Goal: Check status

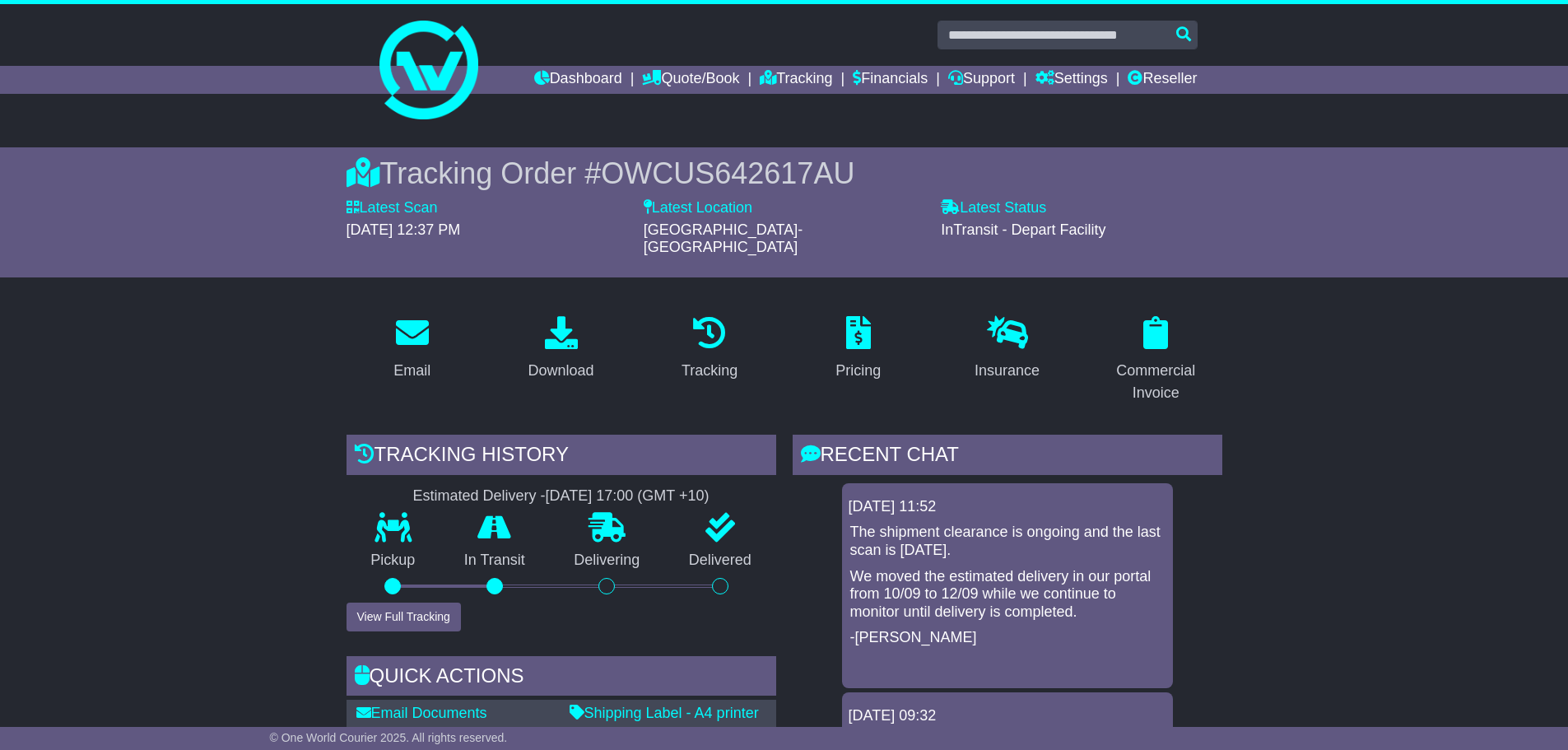
click at [1011, 32] on input "text" at bounding box center [1067, 34] width 260 height 29
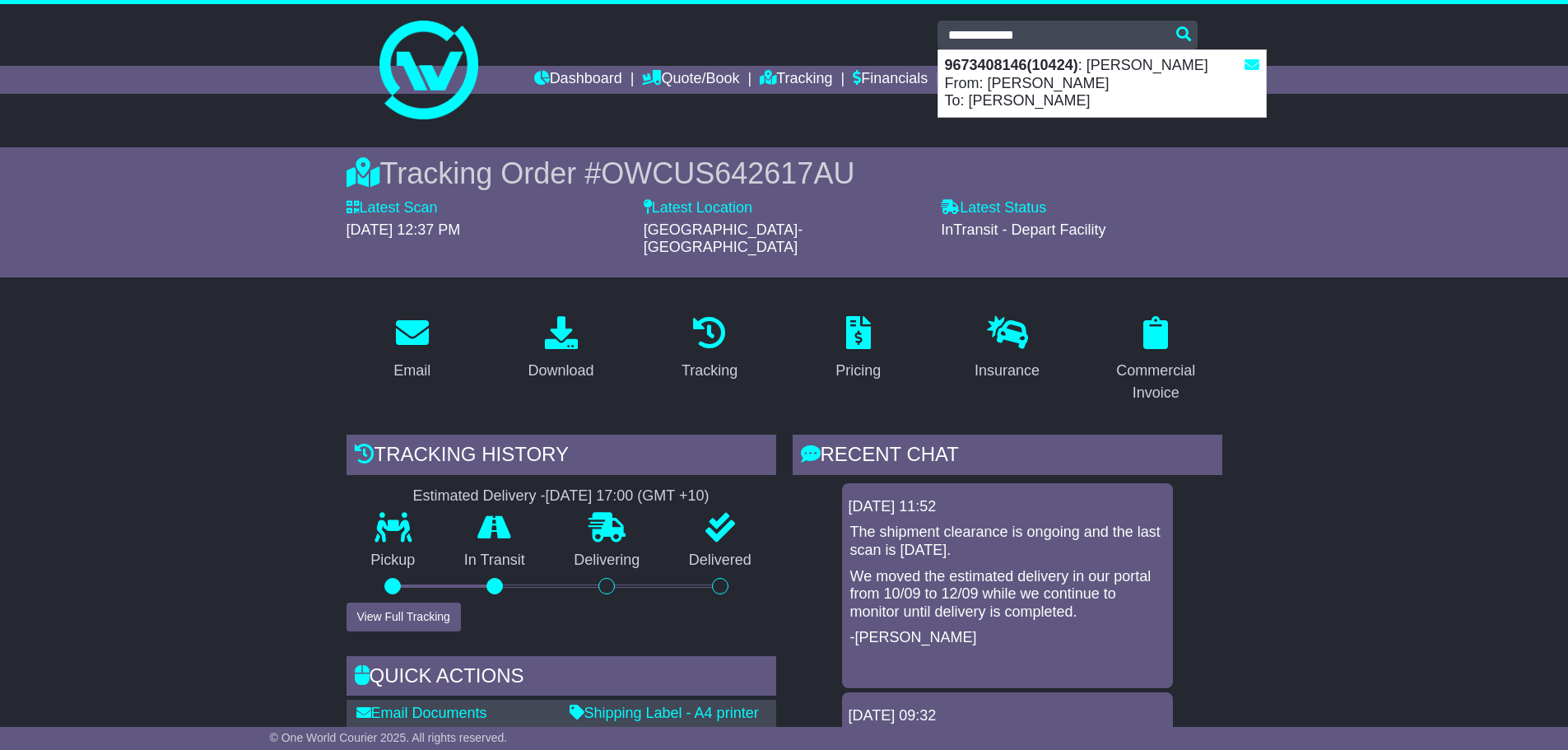
click at [1082, 93] on div "9673408146(10424) : [PERSON_NAME] From: [PERSON_NAME] To: [PERSON_NAME]" at bounding box center [1102, 84] width 327 height 67
type input "**********"
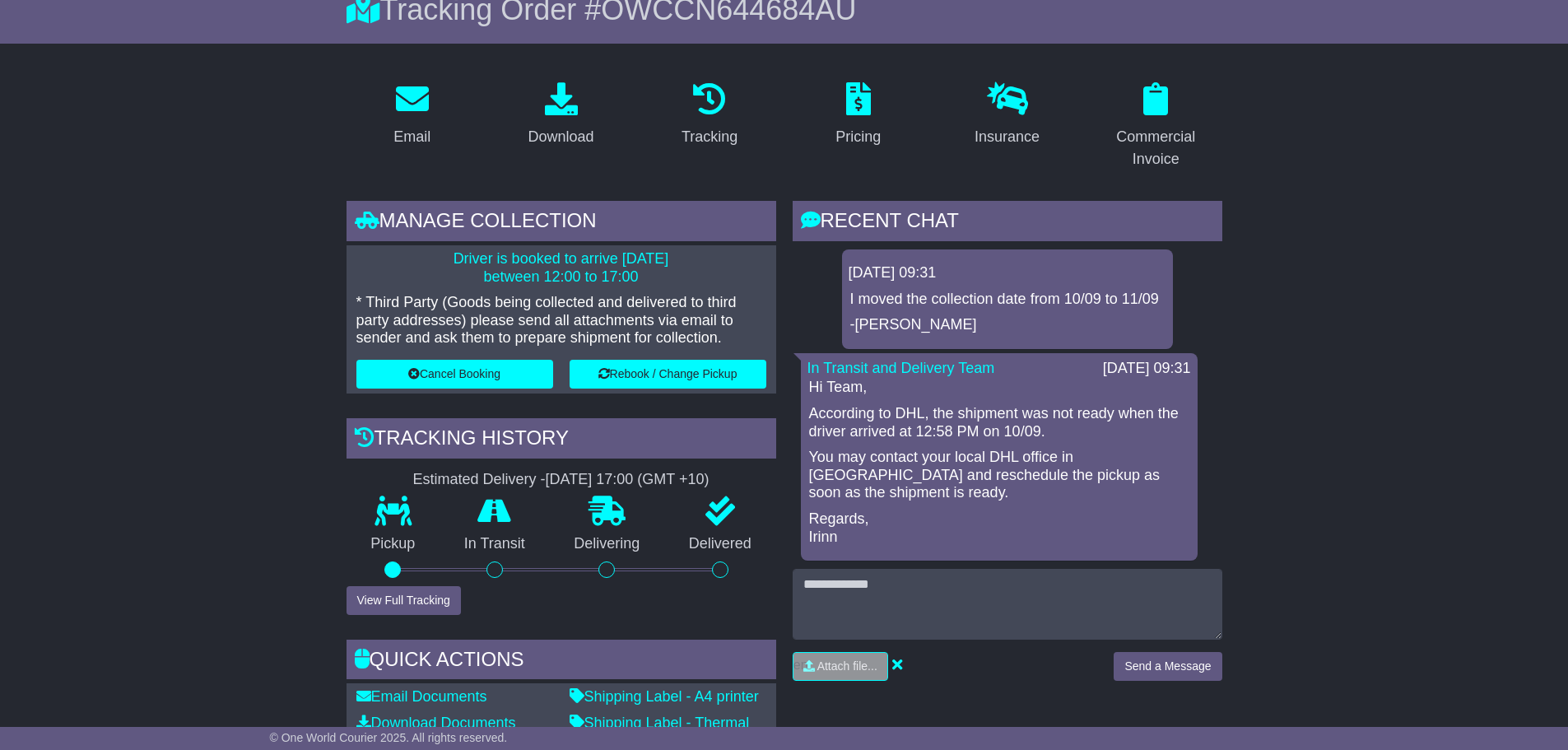
scroll to position [165, 0]
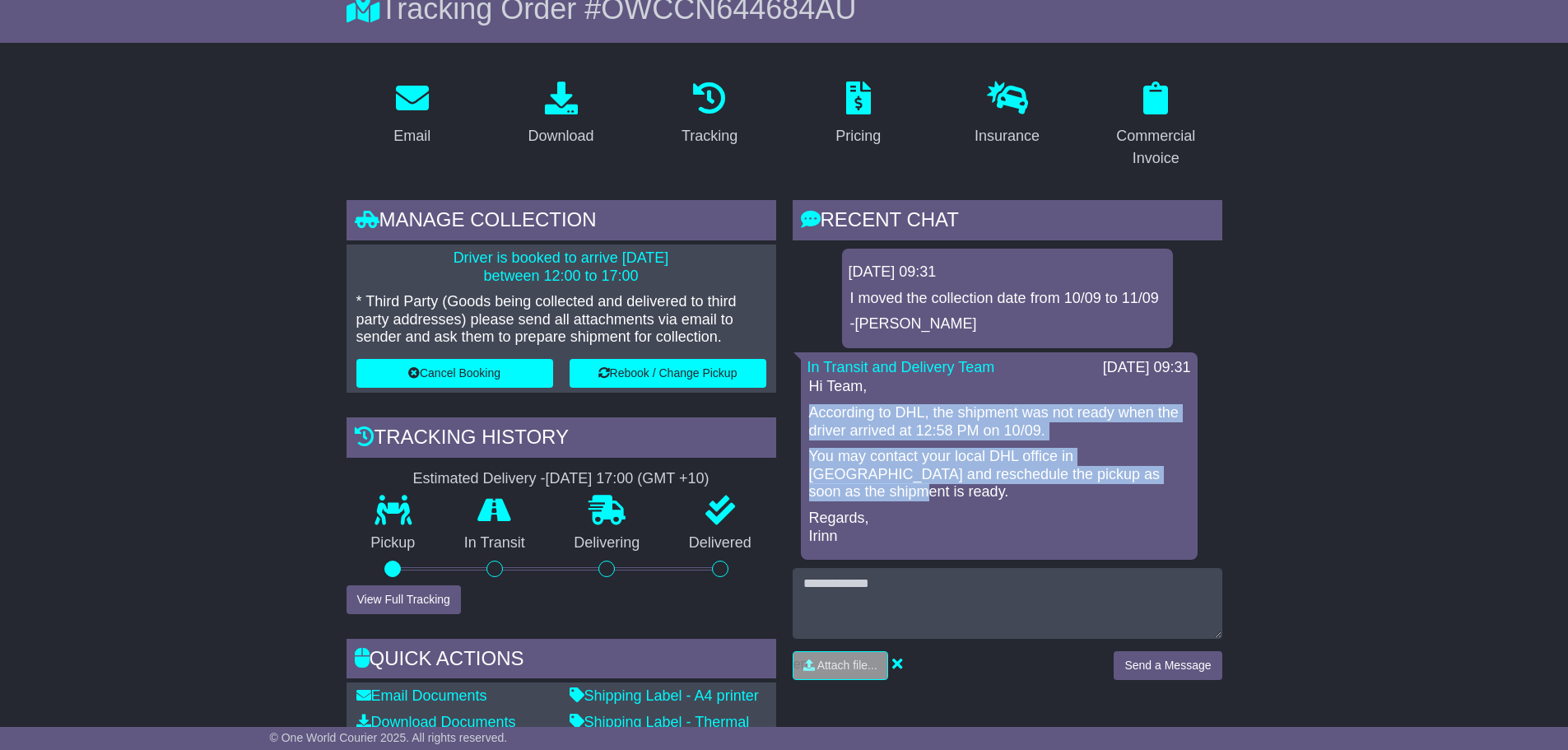
drag, startPoint x: 1174, startPoint y: 472, endPoint x: 792, endPoint y: 420, distance: 385.5
click at [793, 420] on div "11 Sep 2025 09:31 I moved the collection date from 10/09 to 11/09 -Irinn In Tra…" at bounding box center [1007, 404] width 429 height 312
copy div "According to DHL, the shipment was not ready when the driver arrived at 12:58 P…"
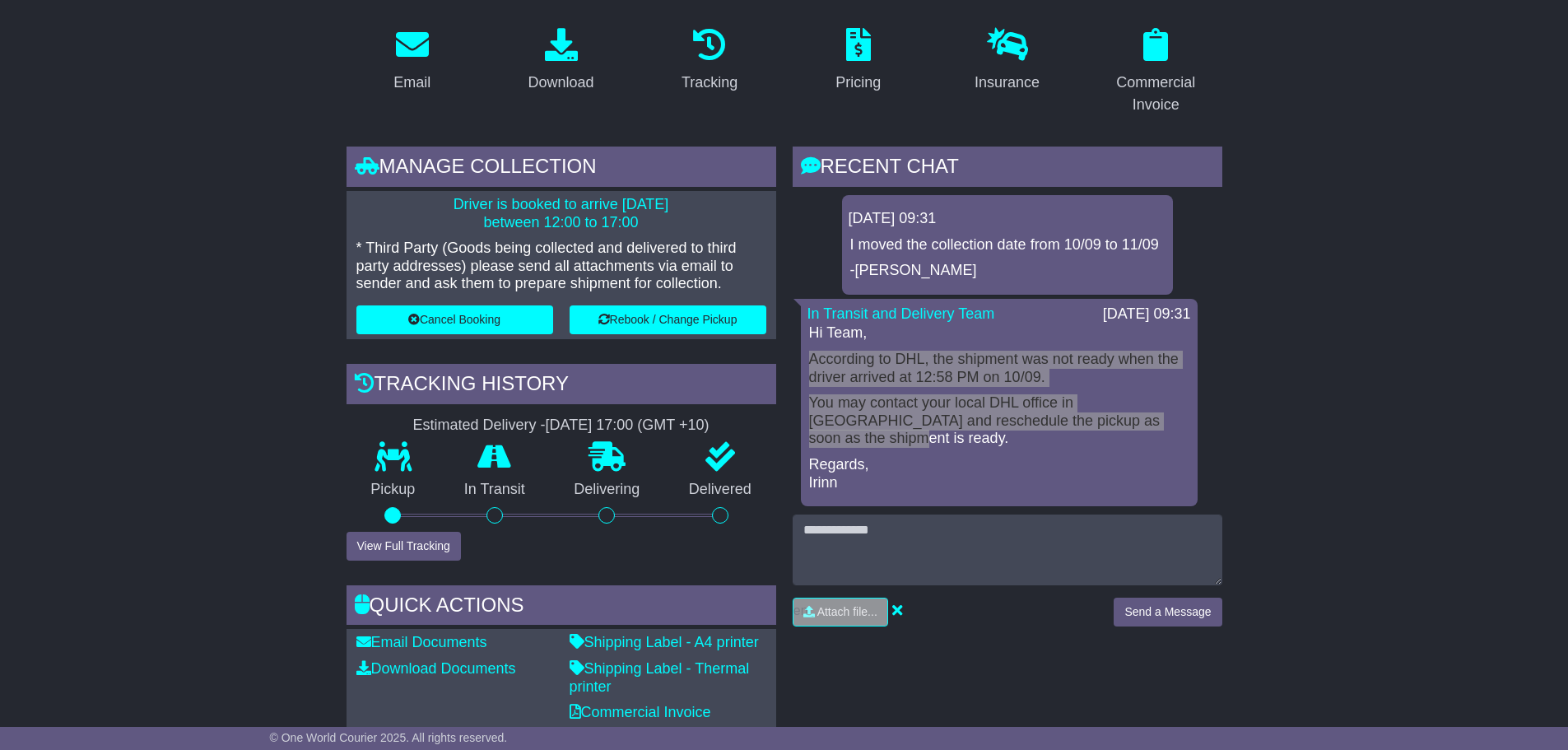
scroll to position [247, 0]
